Goal: Information Seeking & Learning: Learn about a topic

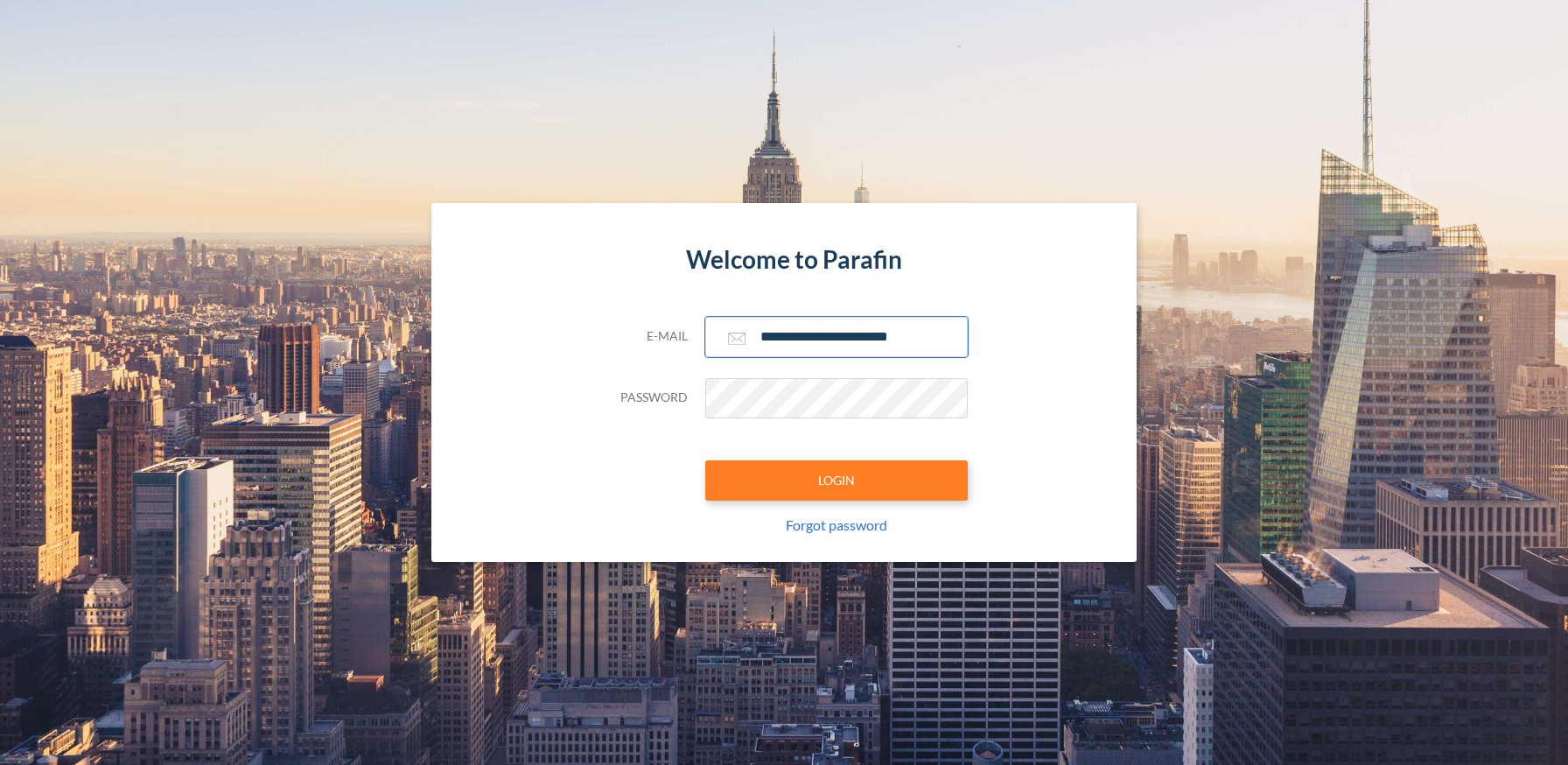
type input "**********"
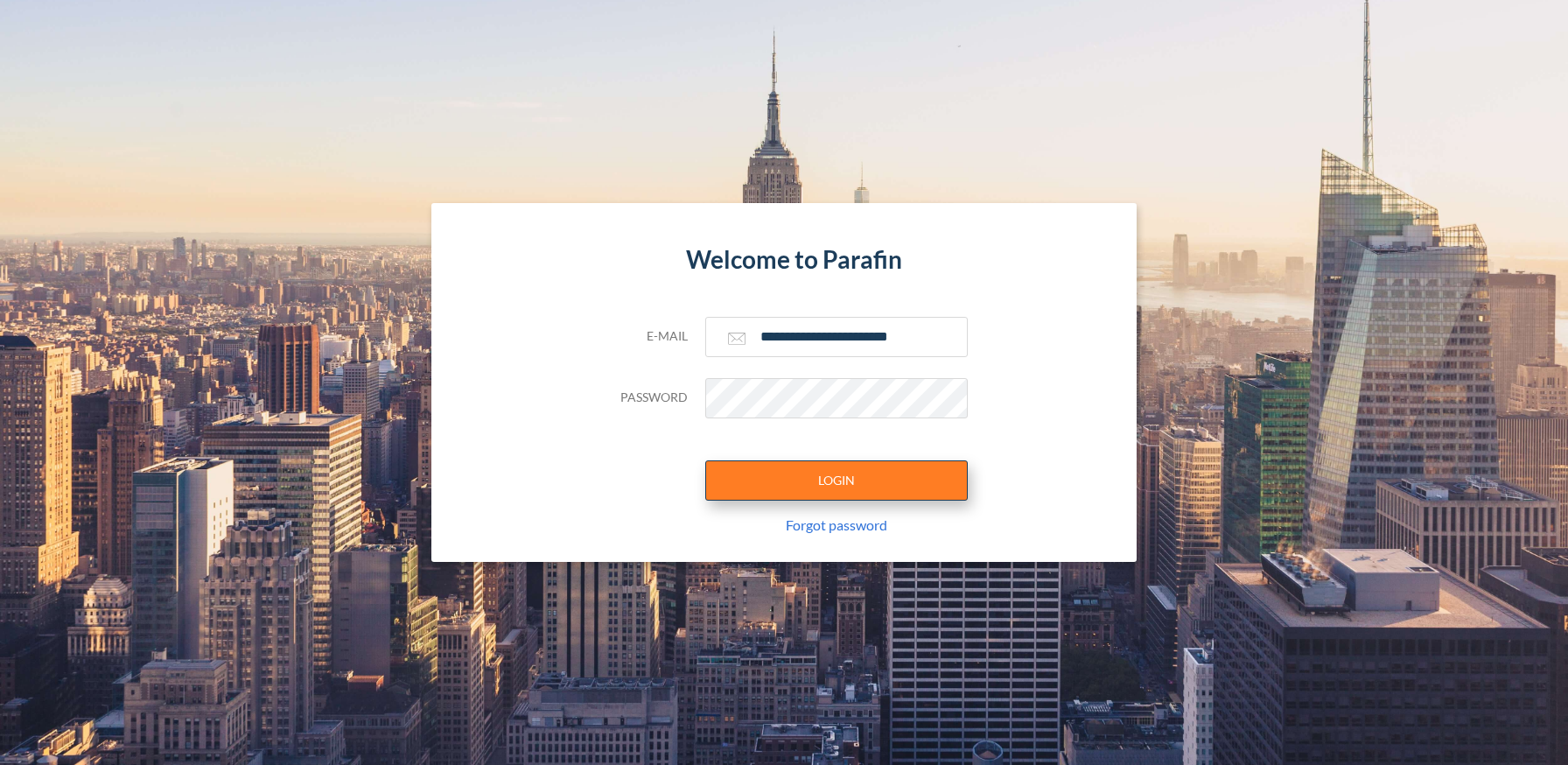
click at [835, 479] on button "LOGIN" at bounding box center [836, 480] width 262 height 40
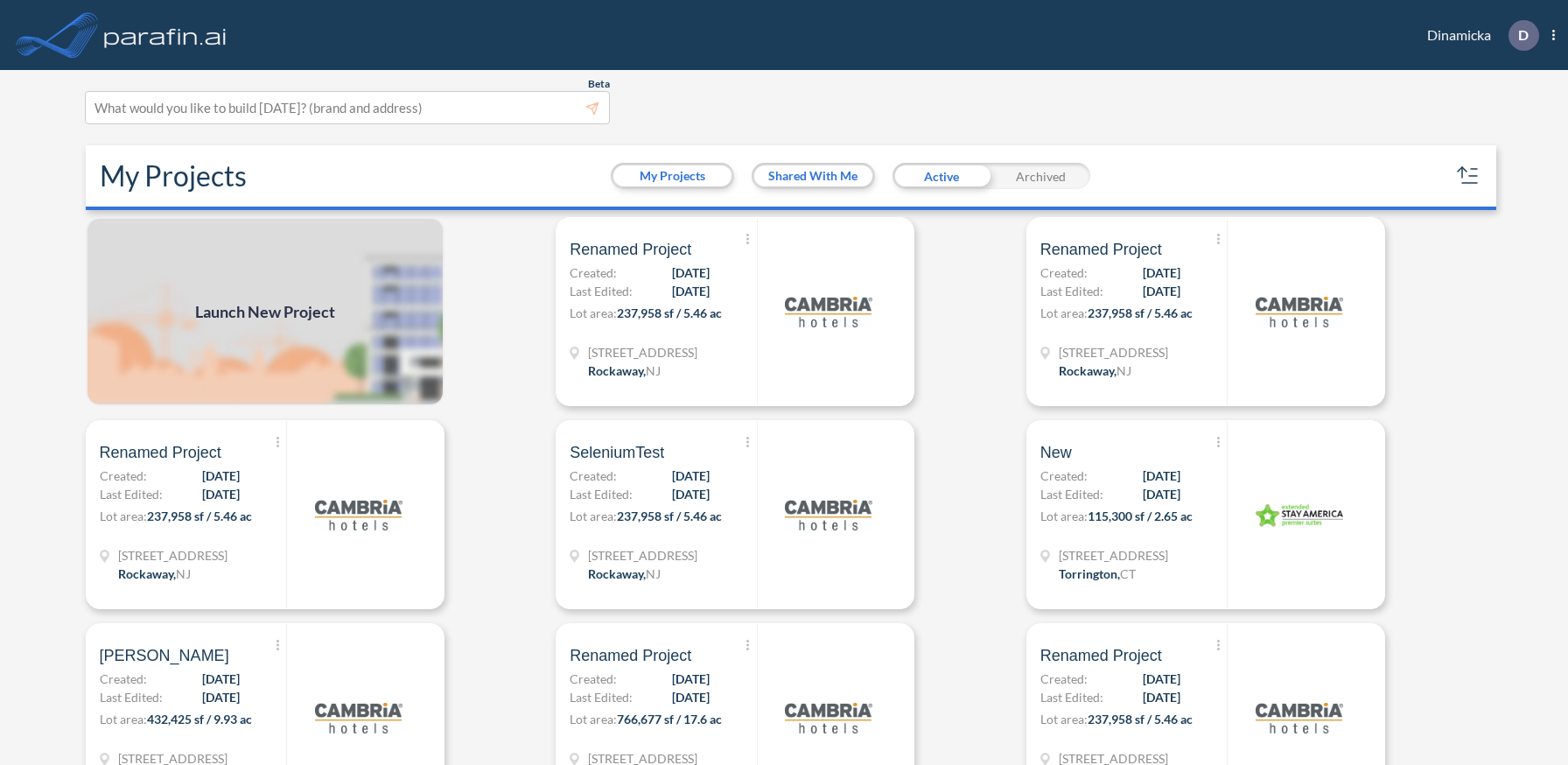
scroll to position [5, 0]
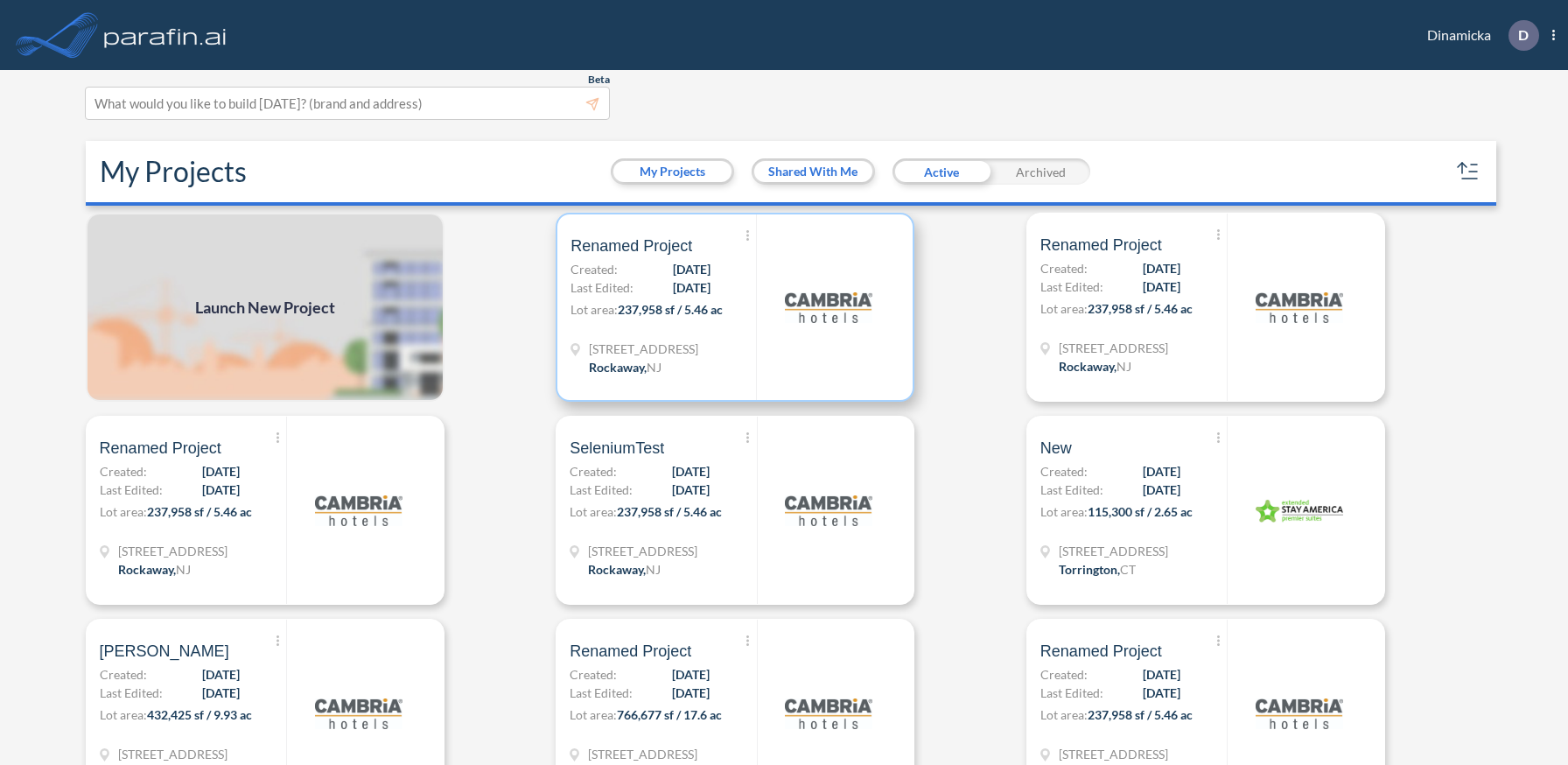
click at [735, 306] on p "Lot area: 237,958 sf / 5.46 ac" at bounding box center [662, 312] width 185 height 25
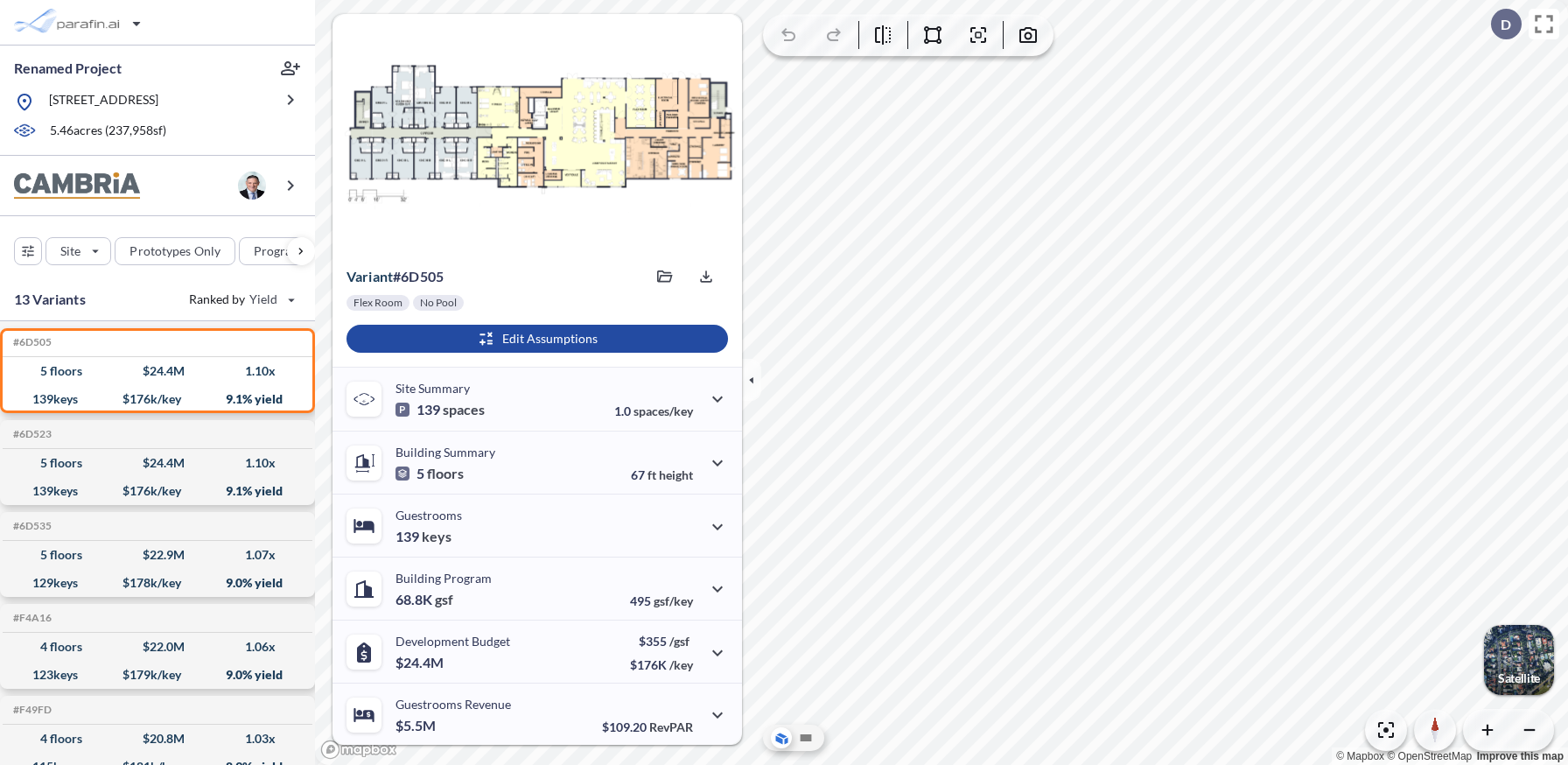
scroll to position [128, 0]
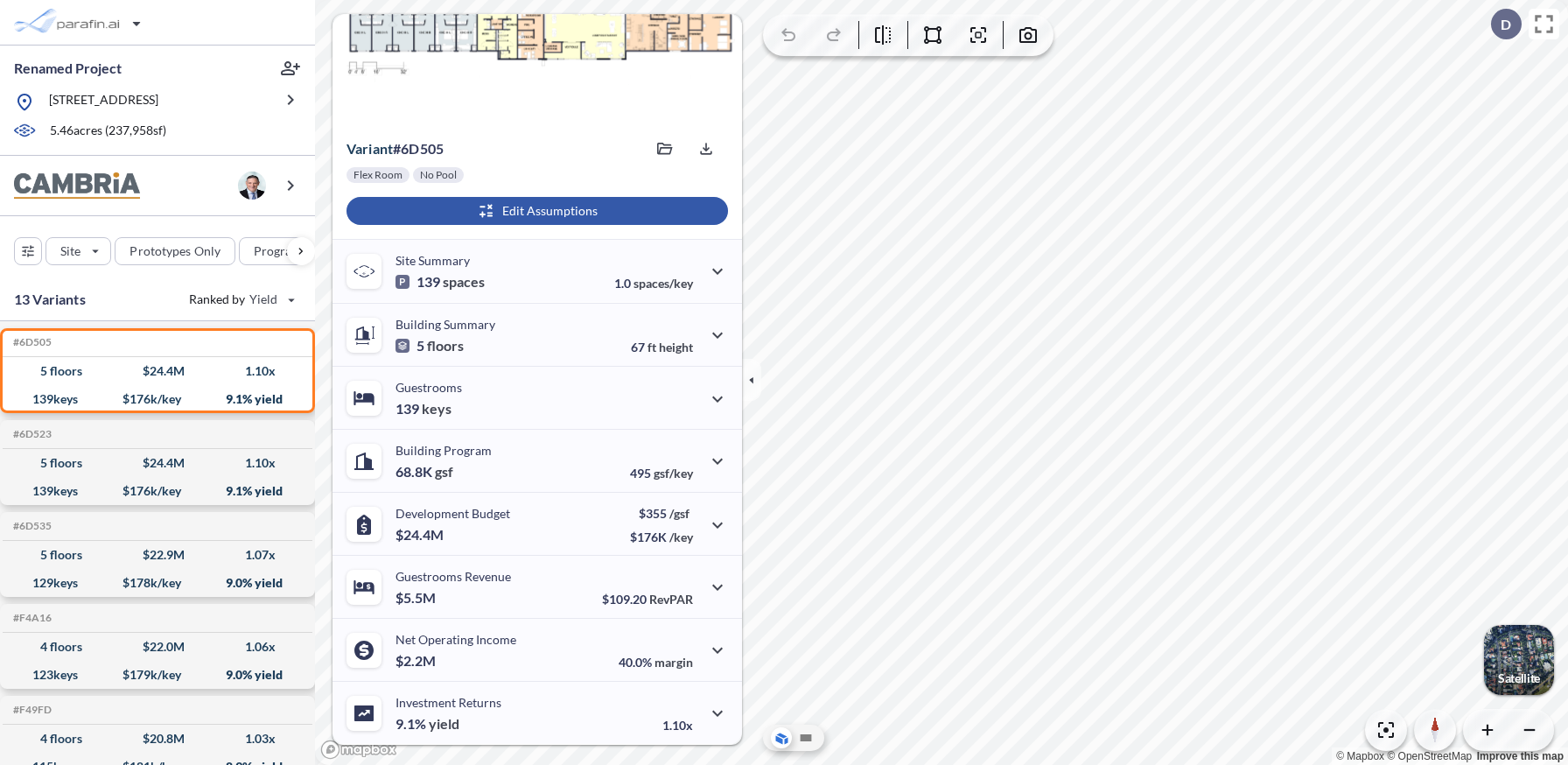
click at [535, 211] on div "button" at bounding box center [537, 211] width 381 height 28
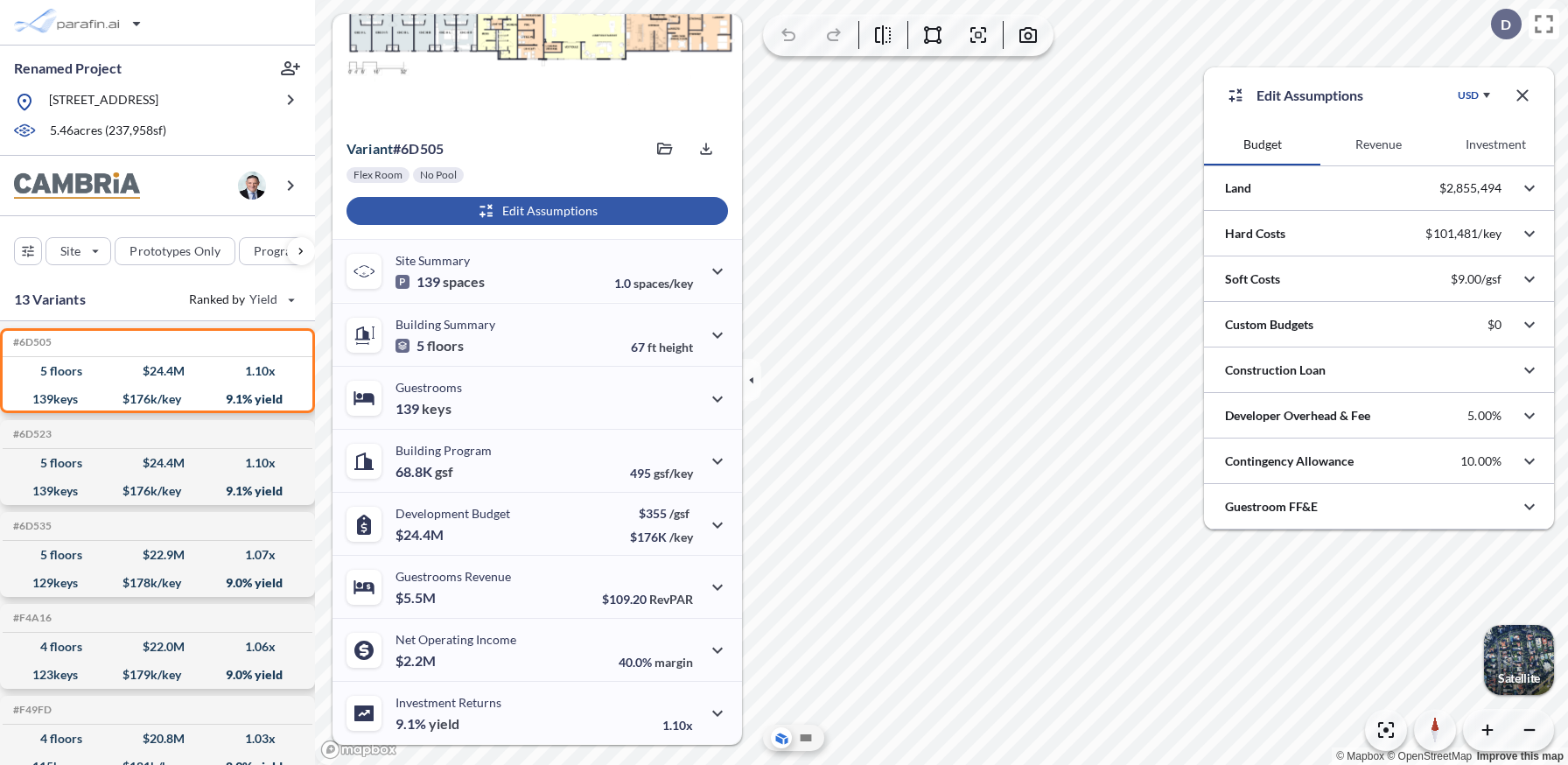
click at [1379, 145] on button "Revenue" at bounding box center [1378, 144] width 116 height 42
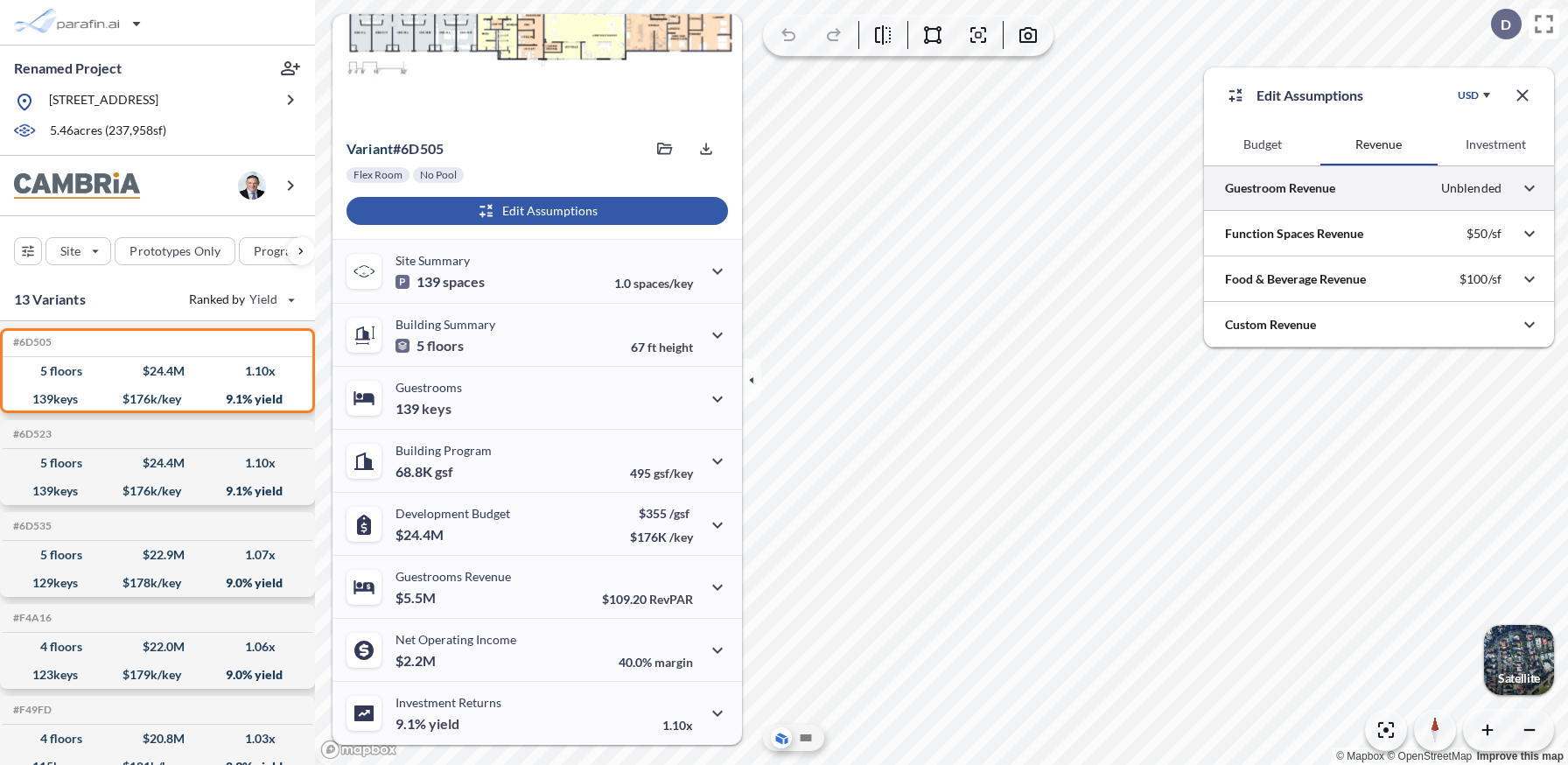
click at [1379, 188] on div at bounding box center [1379, 188] width 350 height 45
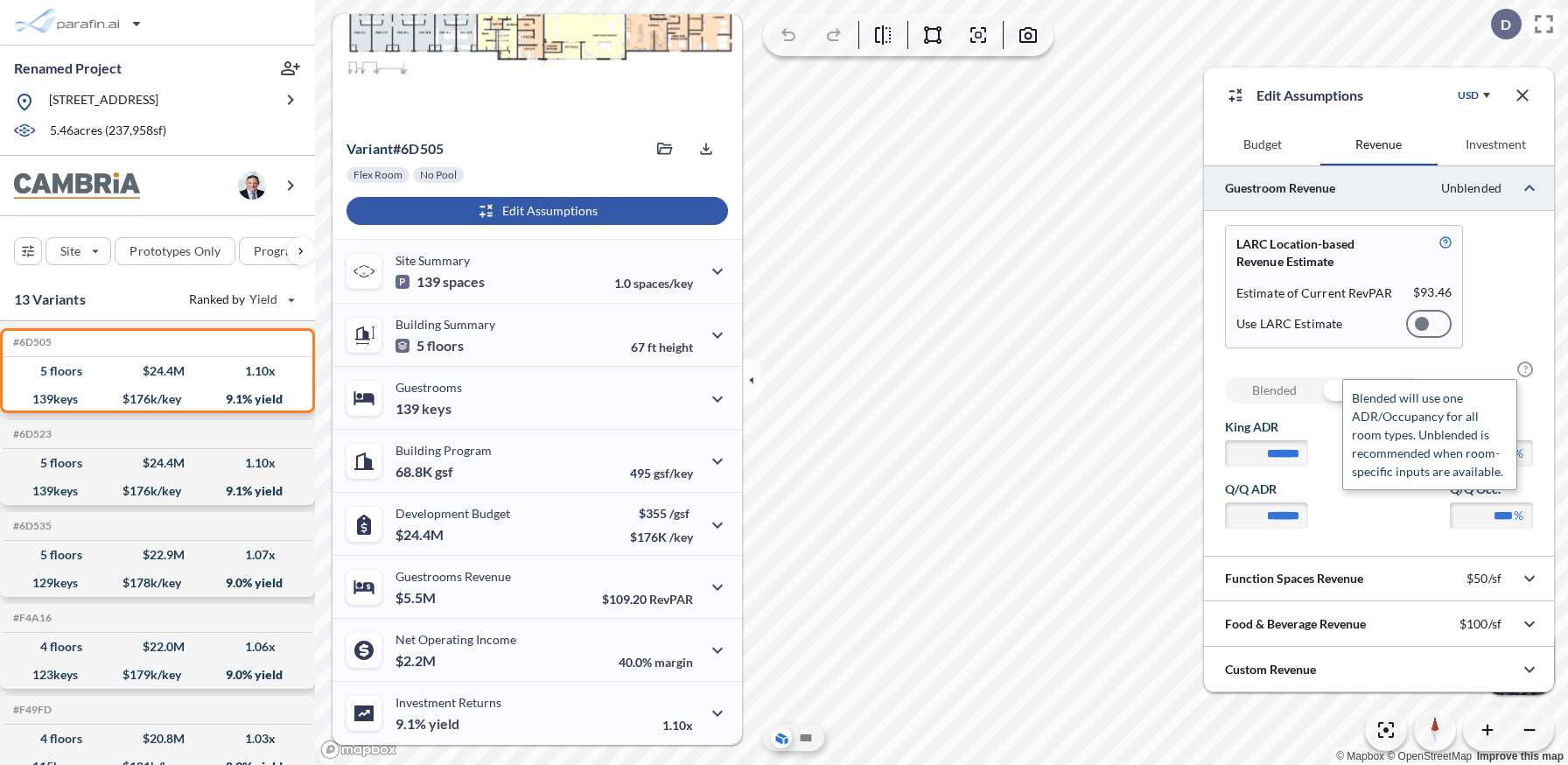
click at [1525, 369] on span "?" at bounding box center [1525, 369] width 16 height 16
